Goal: Transaction & Acquisition: Purchase product/service

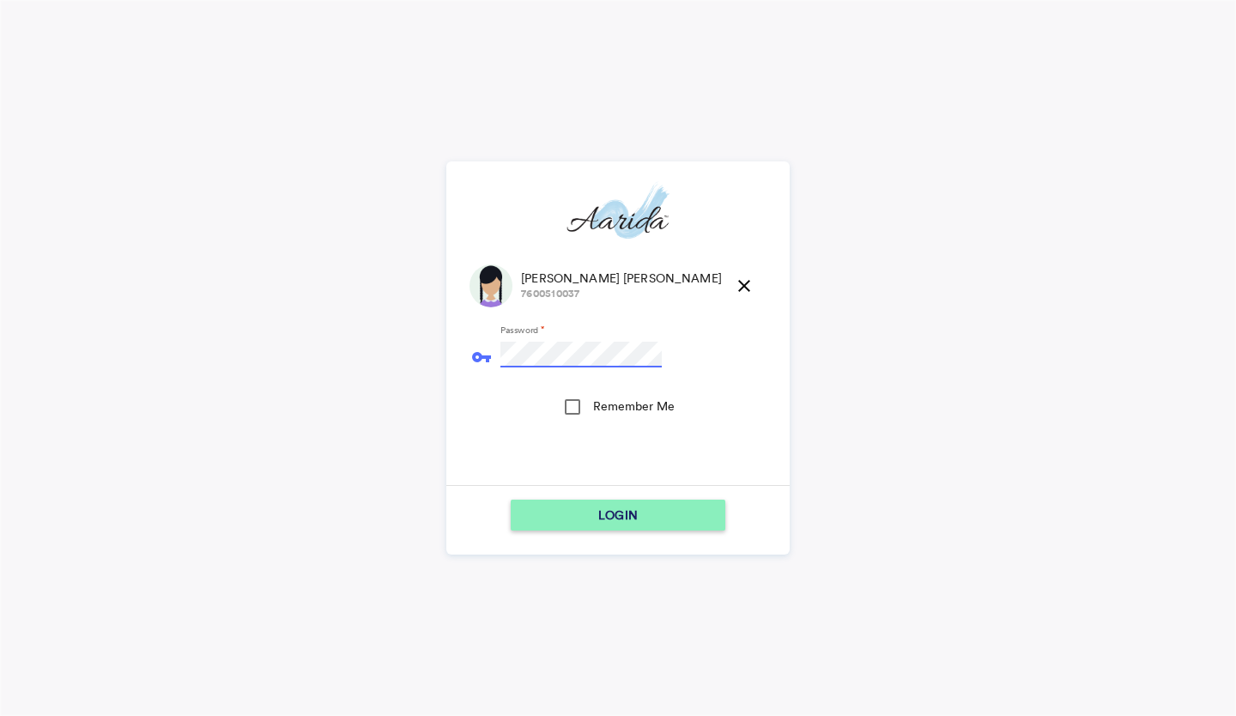
click at [511, 500] on button "LOGIN" at bounding box center [618, 515] width 215 height 31
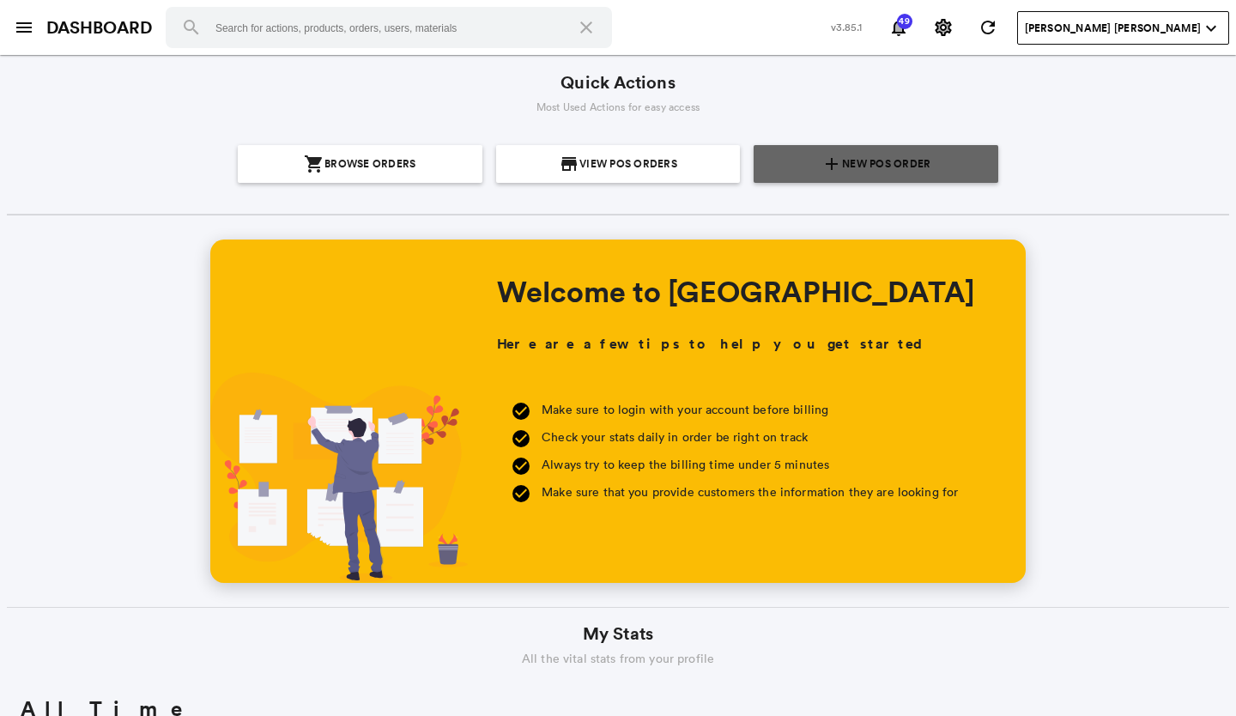
click at [900, 154] on span "New POS Order" at bounding box center [886, 164] width 88 height 38
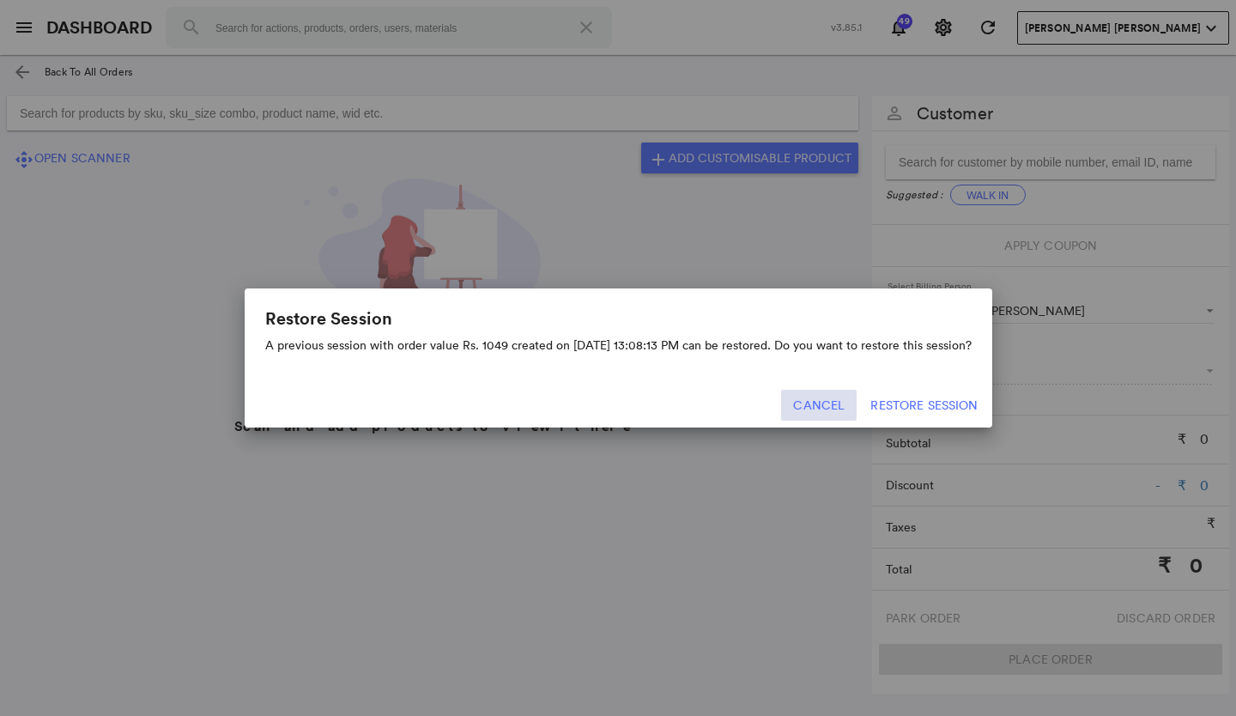
click at [821, 398] on button "Cancel" at bounding box center [819, 405] width 76 height 31
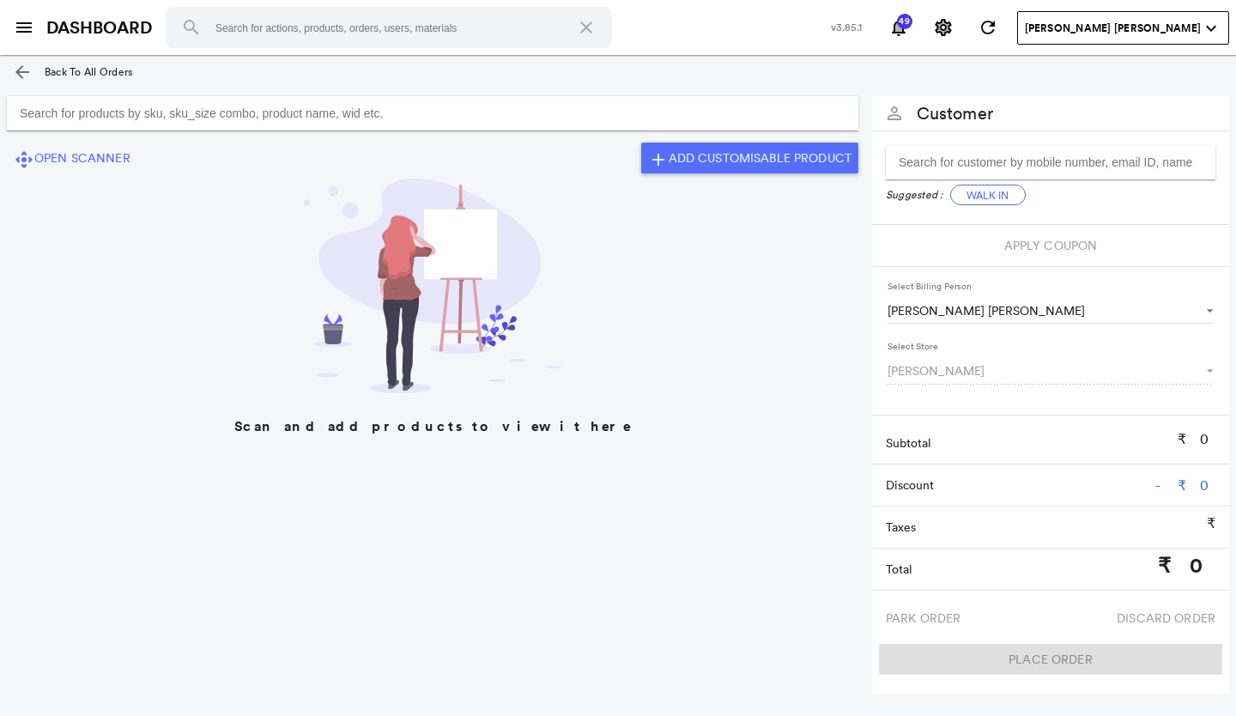
click at [24, 118] on input "Search for products by sku, sku_size combo, product name, wid etc." at bounding box center [432, 113] width 851 height 34
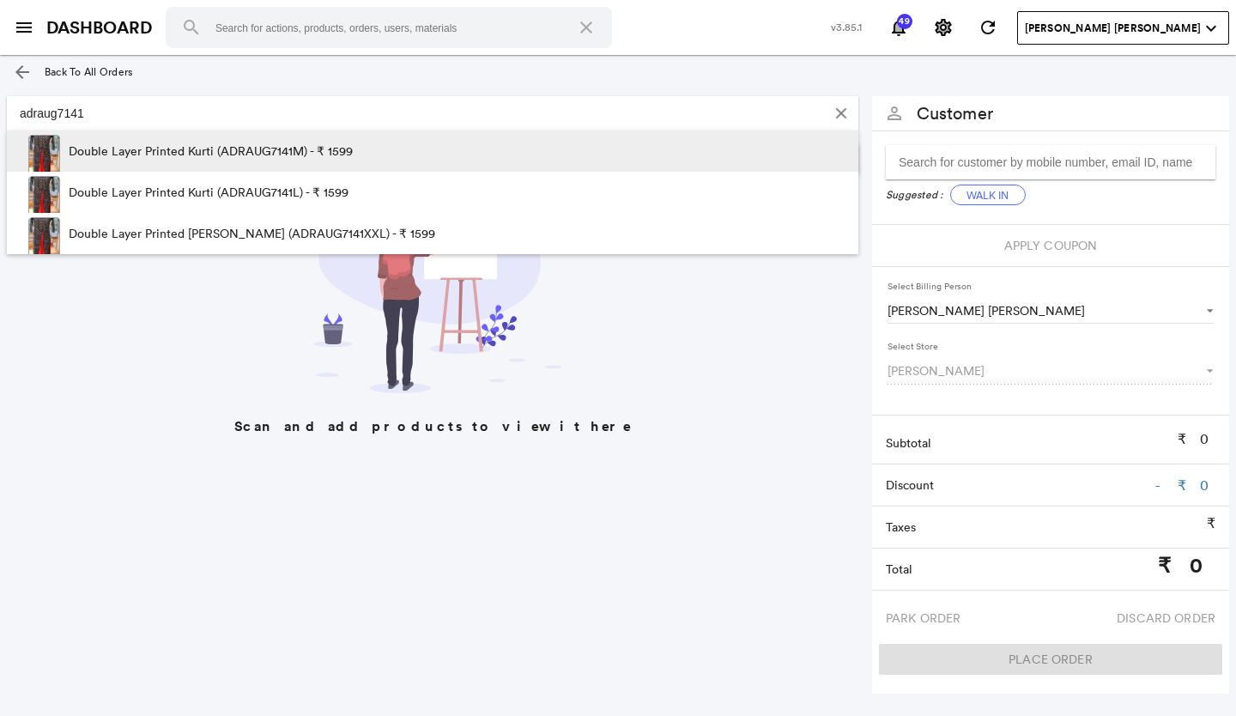
type input "adraug7141"
click at [285, 146] on p "Double Layer Printed Kurti (ADRAUG7141M) - ₹ 1599" at bounding box center [211, 150] width 284 height 41
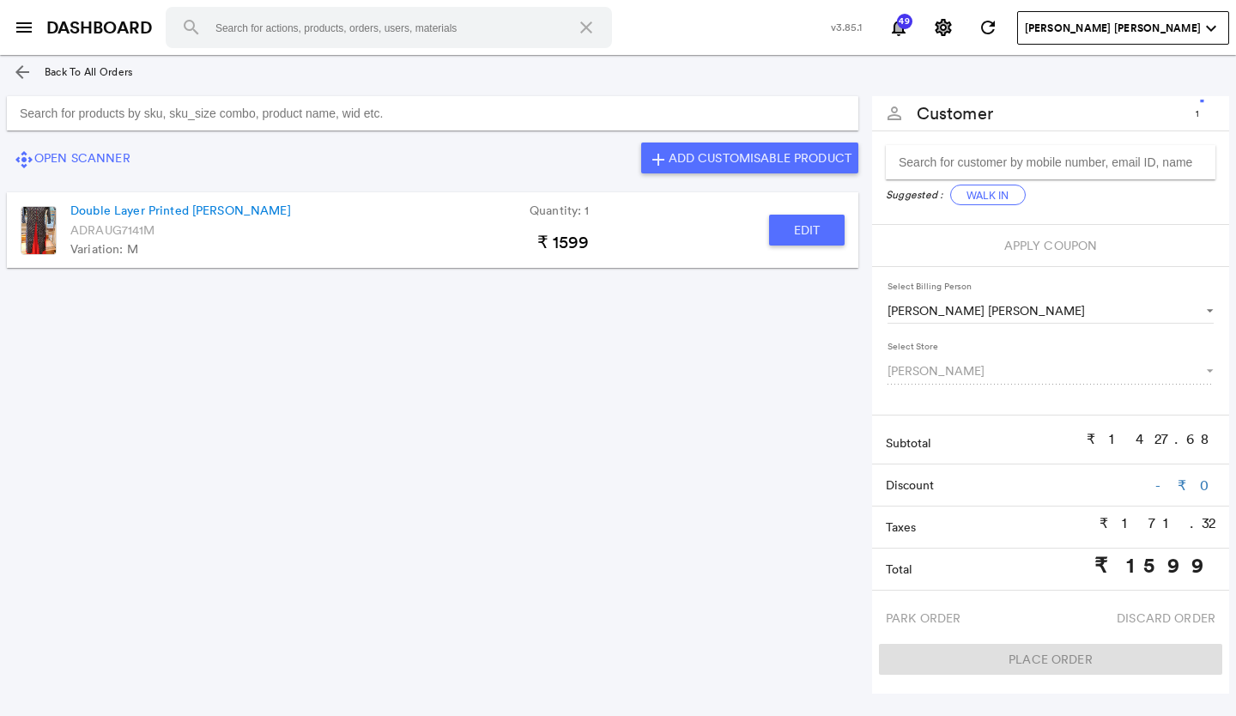
click at [808, 227] on button "Edit" at bounding box center [807, 230] width 76 height 31
type input "Double Layer Printed [PERSON_NAME]"
type input "1"
type input "0"
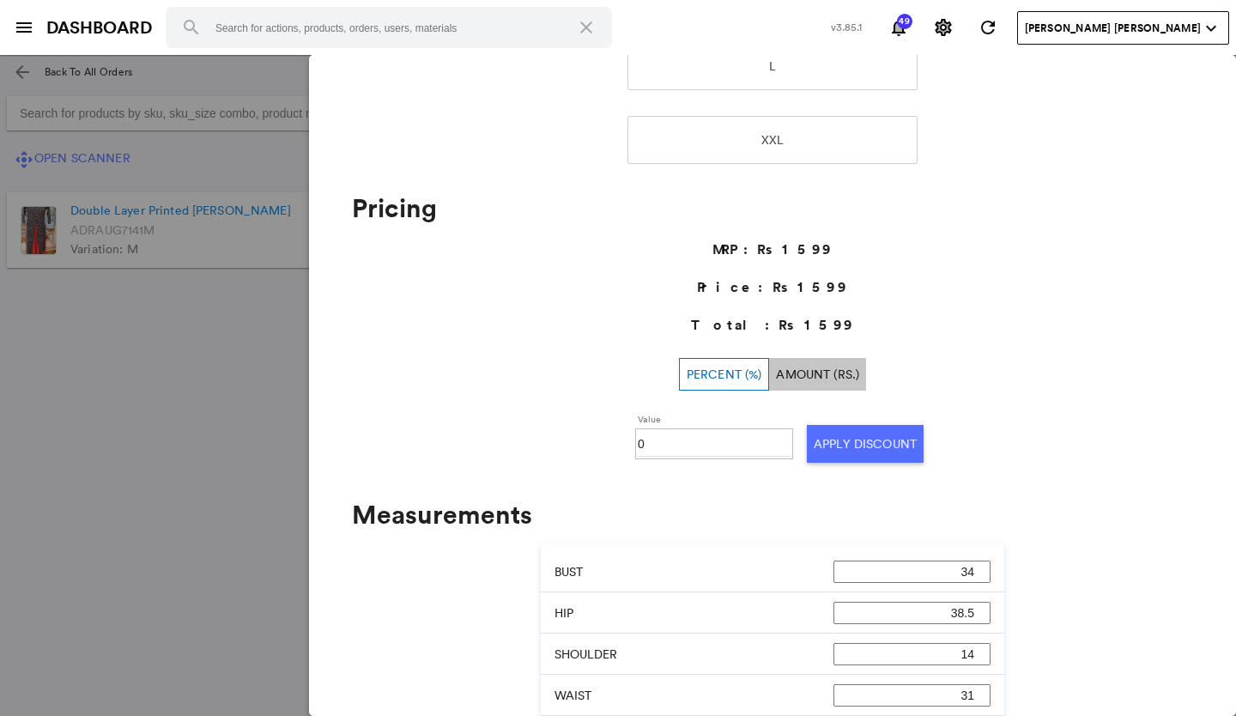
scroll to position [515, 0]
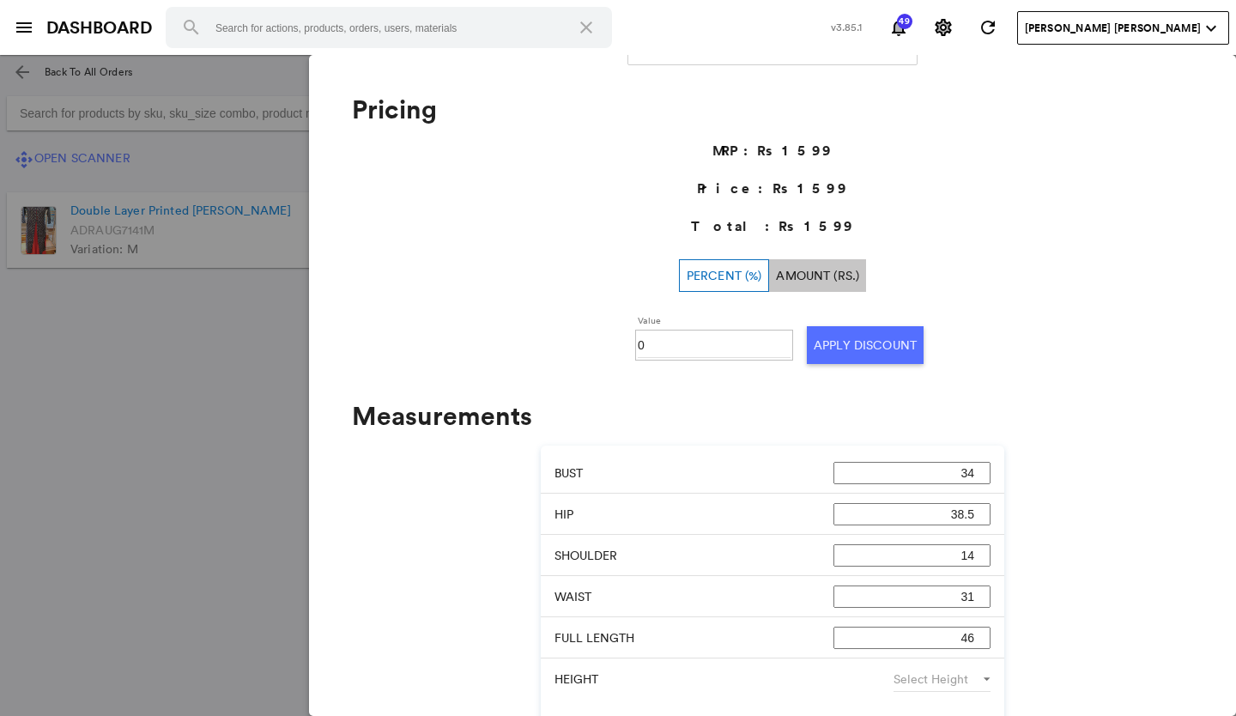
click at [655, 337] on input "0" at bounding box center [714, 345] width 153 height 26
type input "30"
click at [860, 345] on button "Apply Discount" at bounding box center [865, 345] width 117 height 38
click at [94, 530] on md-backdrop at bounding box center [618, 385] width 1236 height 661
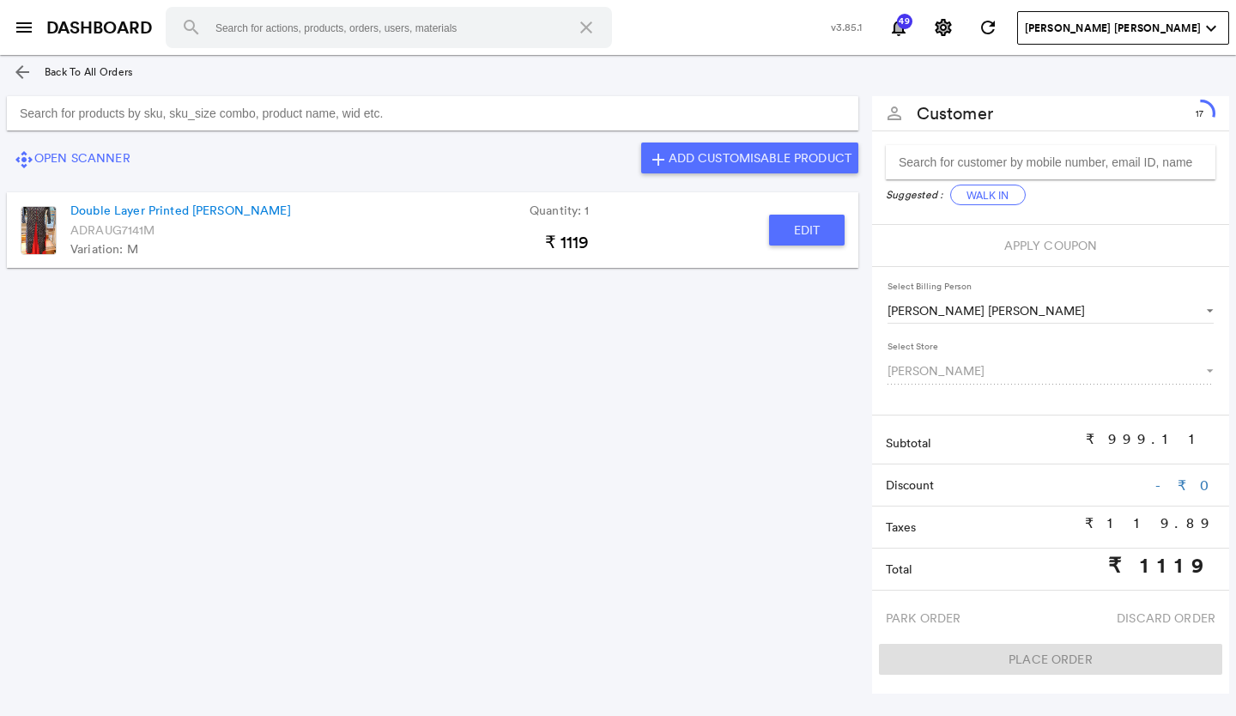
click at [39, 116] on input "Search for products by sku, sku_size combo, product name, wid etc." at bounding box center [432, 113] width 851 height 34
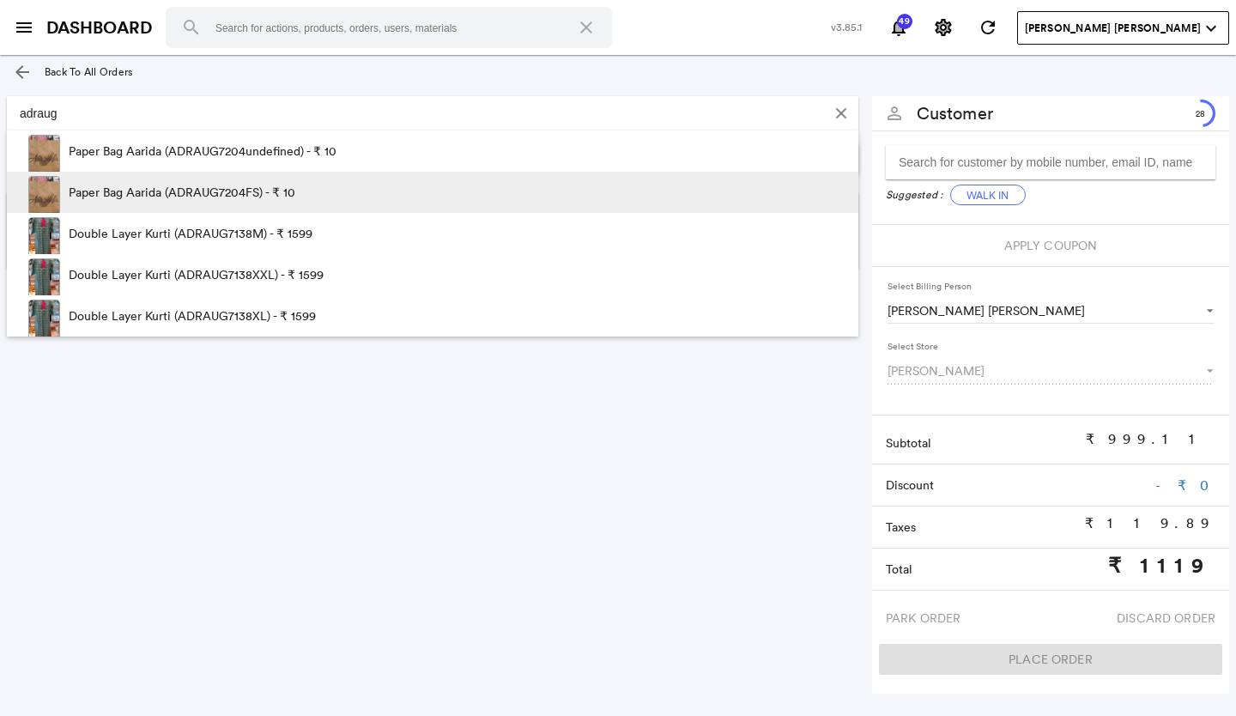
type input "adraug"
click at [244, 194] on p "Paper Bag Aarida (ADRAUG7204FS) - ₹ 10" at bounding box center [182, 192] width 227 height 41
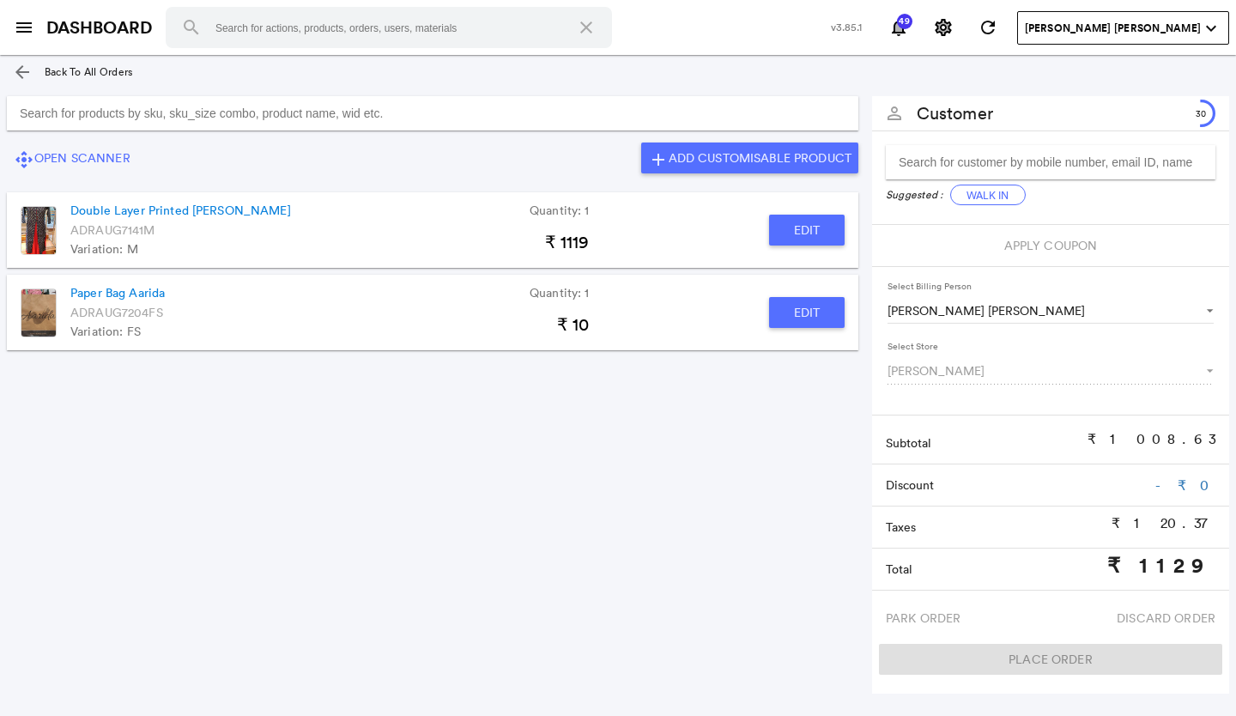
click at [803, 308] on button "Edit" at bounding box center [807, 312] width 76 height 31
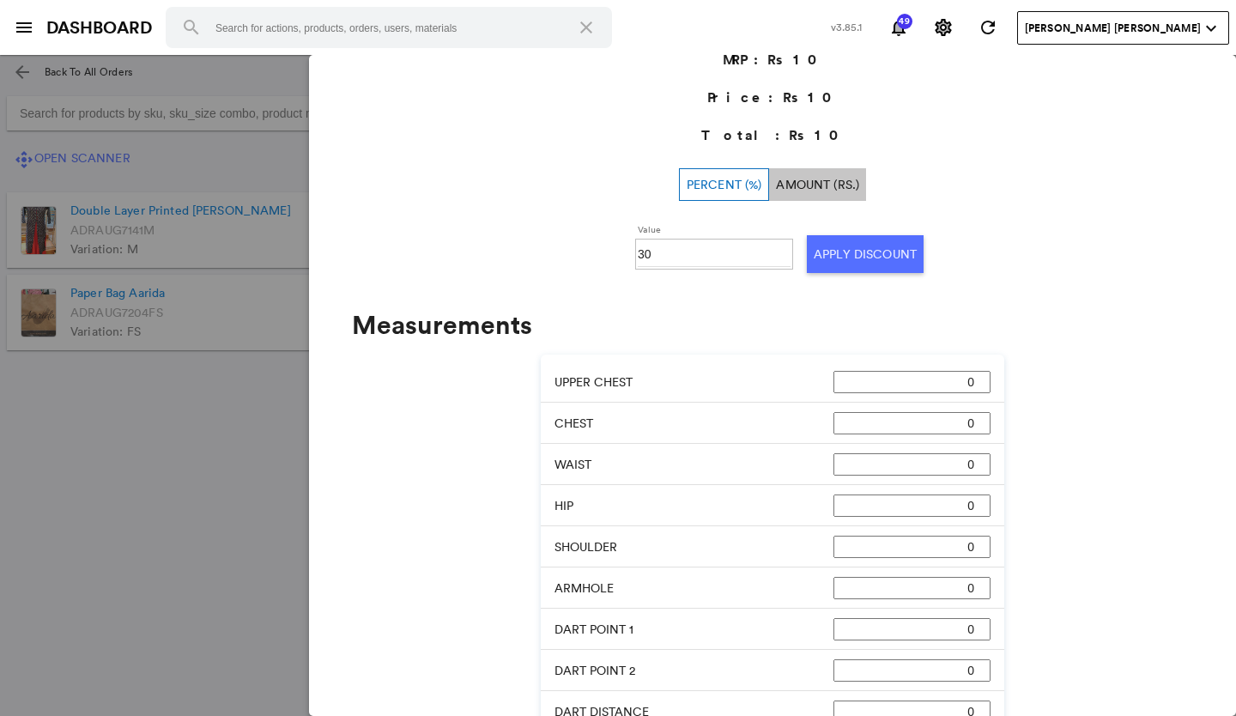
type input "Paper Bag Aarida"
type input "0"
click at [660, 251] on input "0" at bounding box center [714, 254] width 153 height 26
type input "100"
click at [836, 247] on button "Apply Discount" at bounding box center [865, 254] width 117 height 38
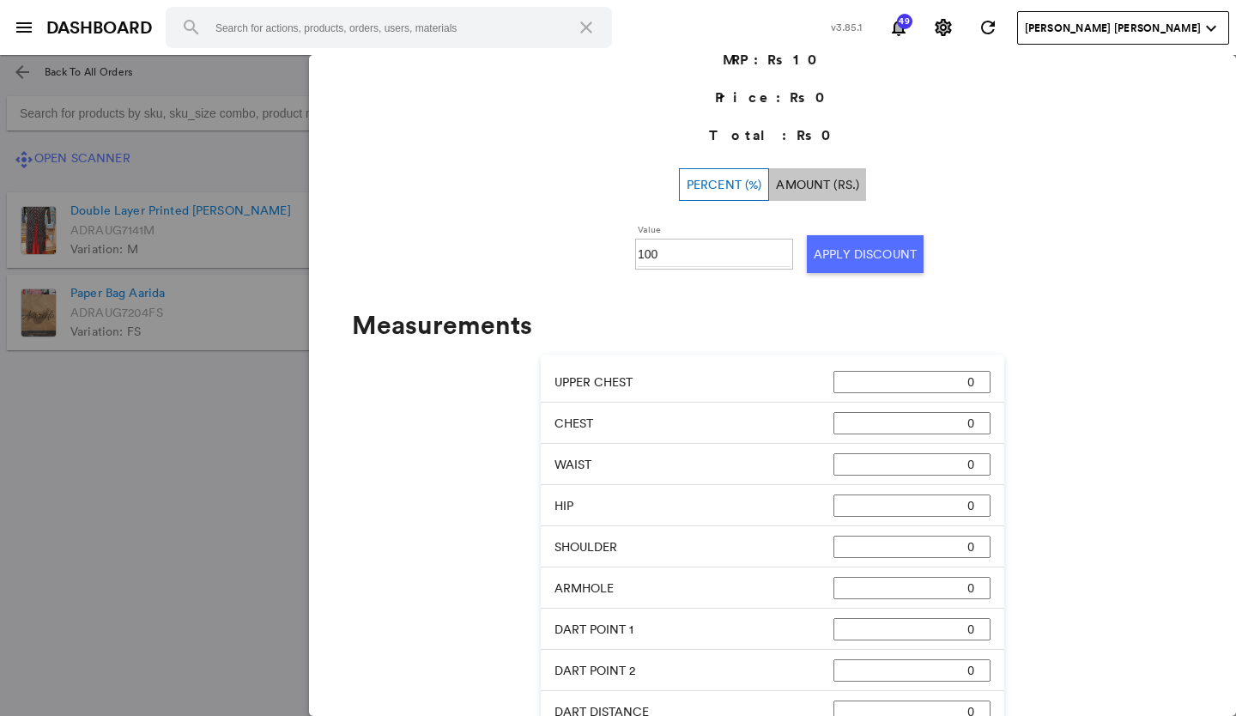
click at [83, 485] on md-backdrop at bounding box center [618, 385] width 1236 height 661
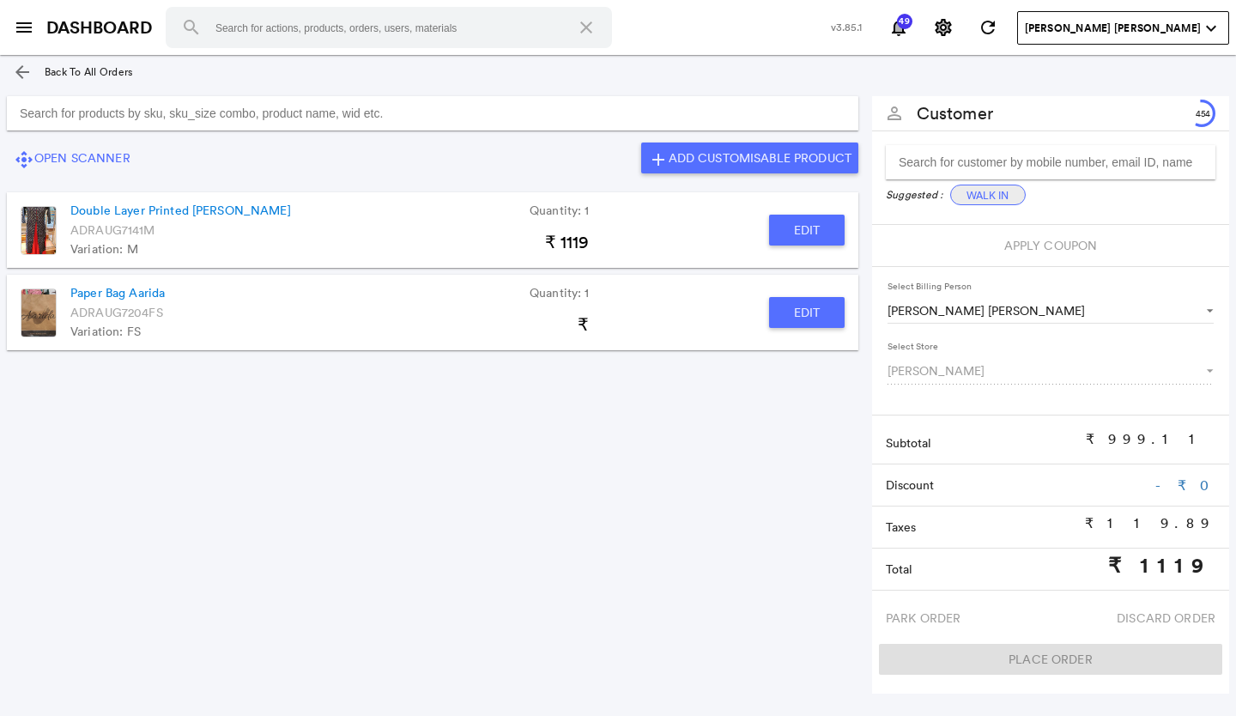
click at [992, 192] on button "Walk In" at bounding box center [988, 195] width 76 height 21
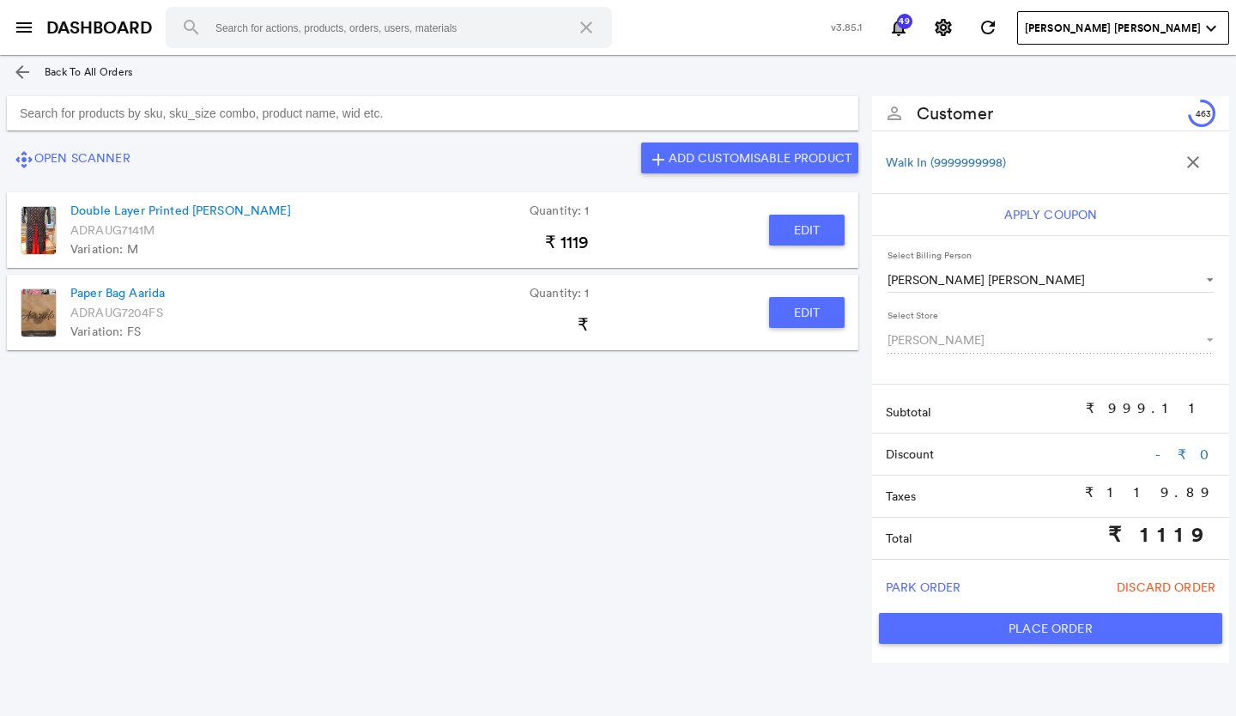
click at [968, 617] on button "Place Order" at bounding box center [1050, 628] width 343 height 31
type input "1119"
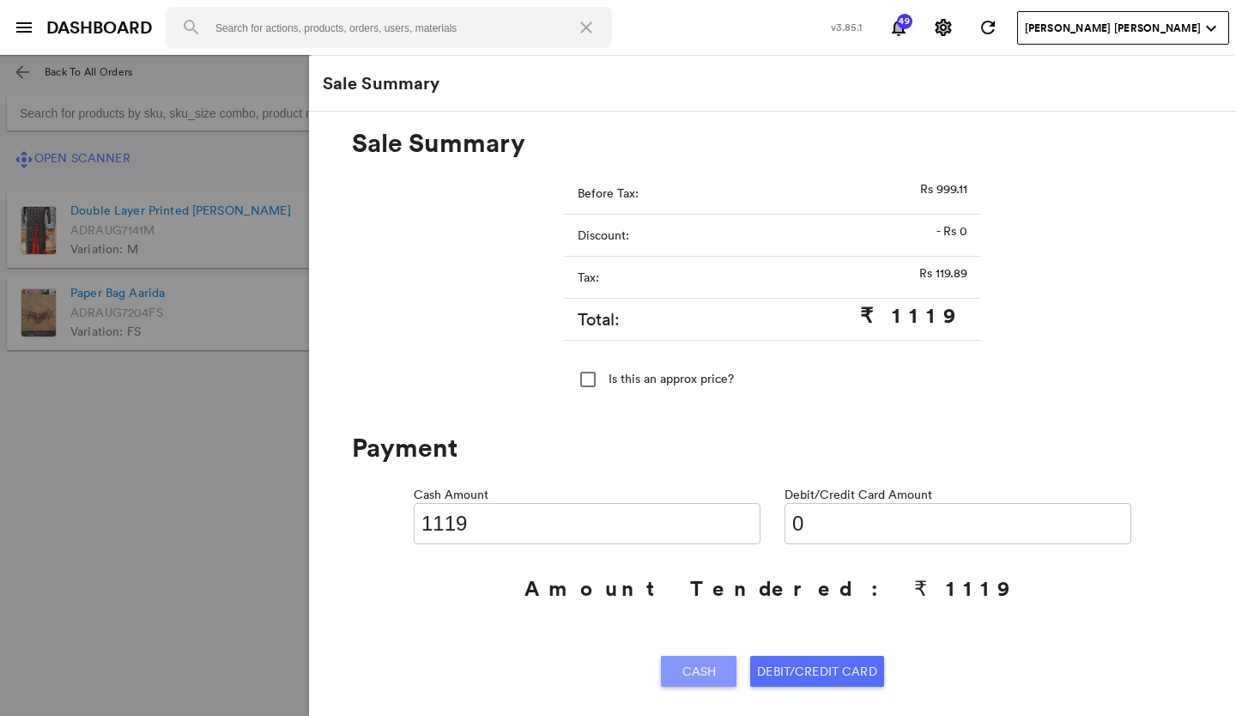
click at [704, 665] on span "Cash" at bounding box center [699, 671] width 34 height 31
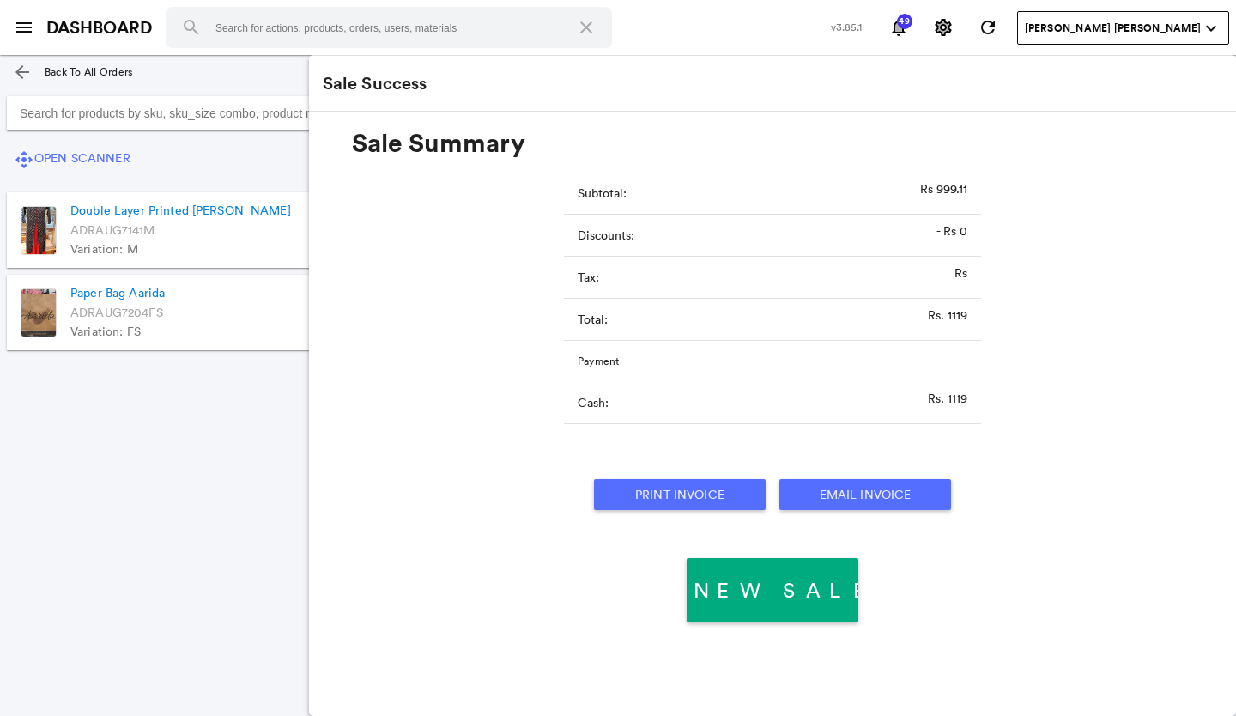
click at [676, 493] on button "Print Invoice" at bounding box center [680, 494] width 172 height 31
click at [20, 73] on md-icon "arrow_back" at bounding box center [22, 72] width 21 height 21
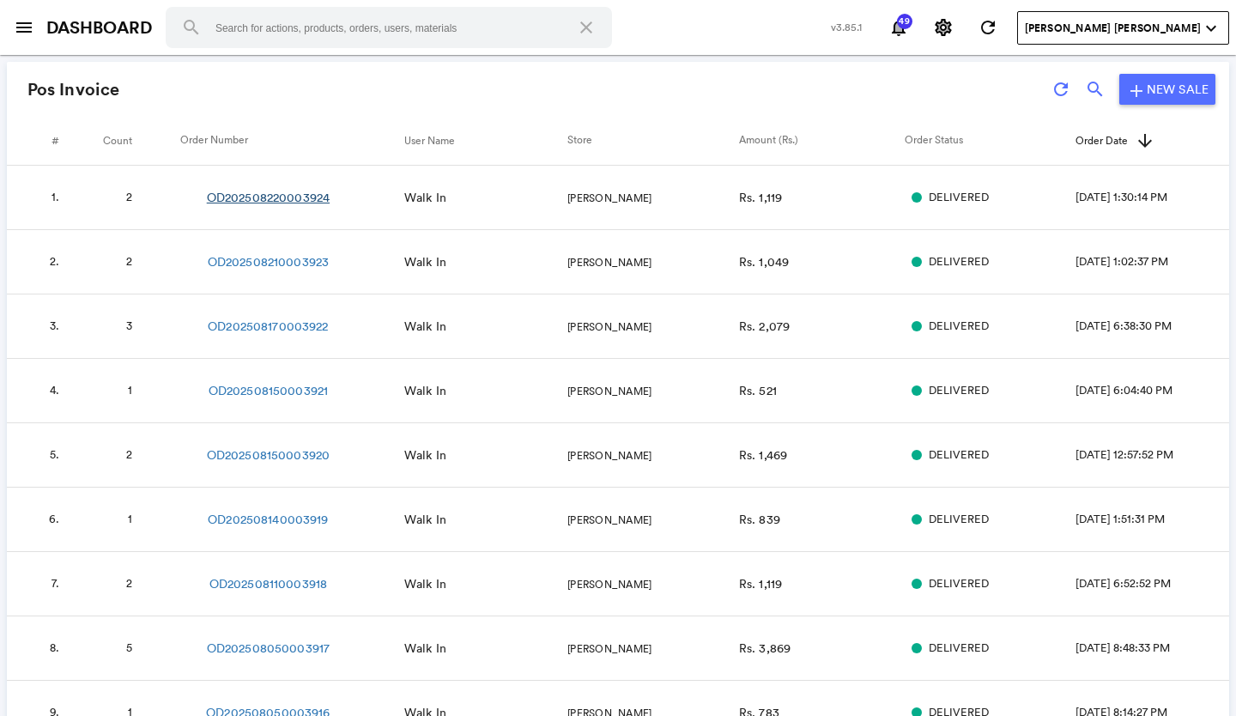
click at [222, 196] on link "OD202508220003924" at bounding box center [268, 197] width 123 height 17
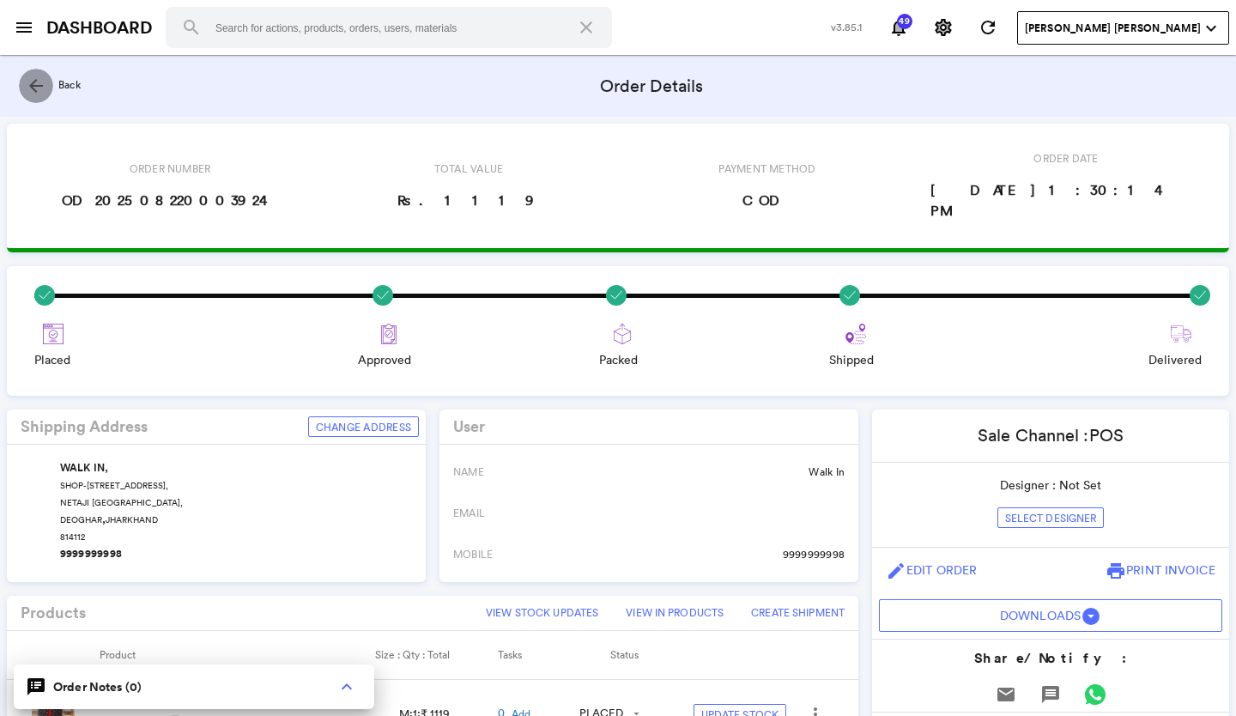
click at [33, 81] on md-icon "arrow_back" at bounding box center [36, 86] width 21 height 21
